Goal: Find specific page/section: Find specific page/section

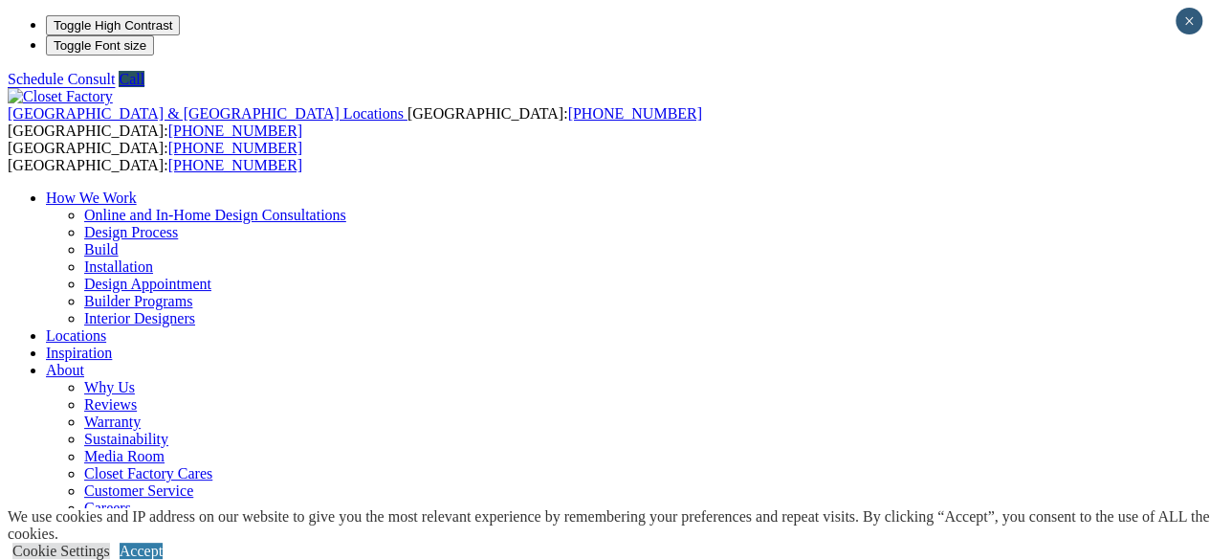
click at [106, 327] on link "Locations" at bounding box center [76, 335] width 60 height 16
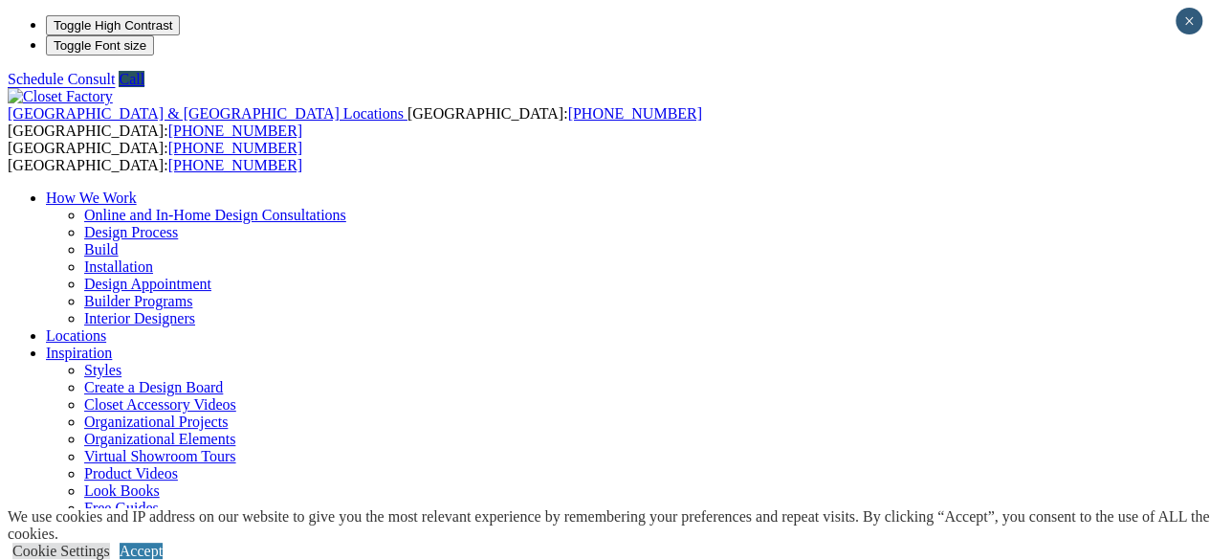
type input "*****"
click at [163, 543] on link "Accept" at bounding box center [141, 551] width 43 height 16
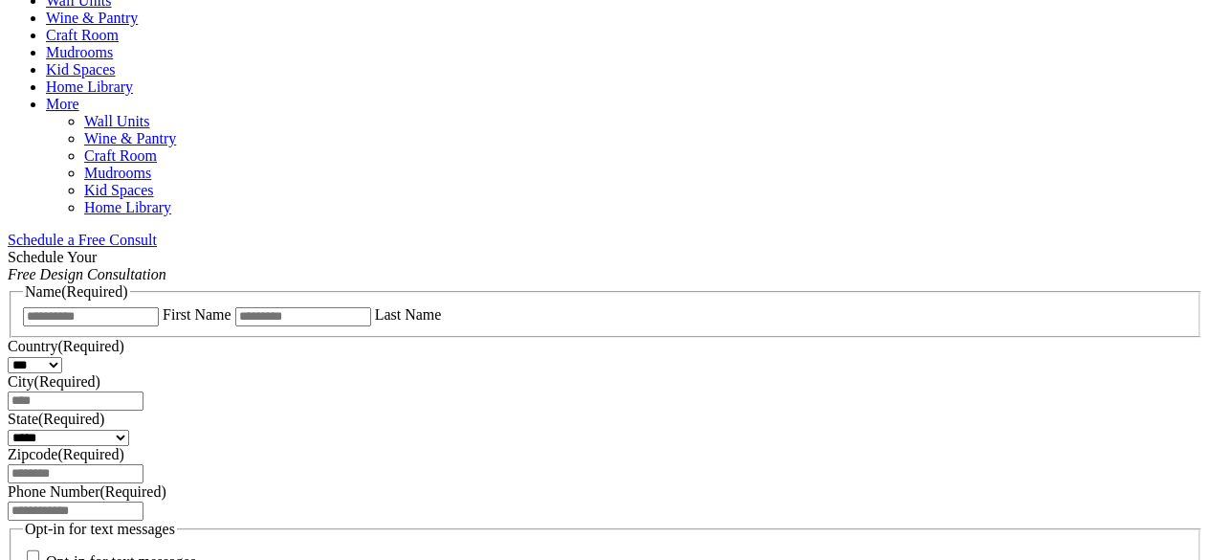
scroll to position [349, 0]
